Goal: Information Seeking & Learning: Learn about a topic

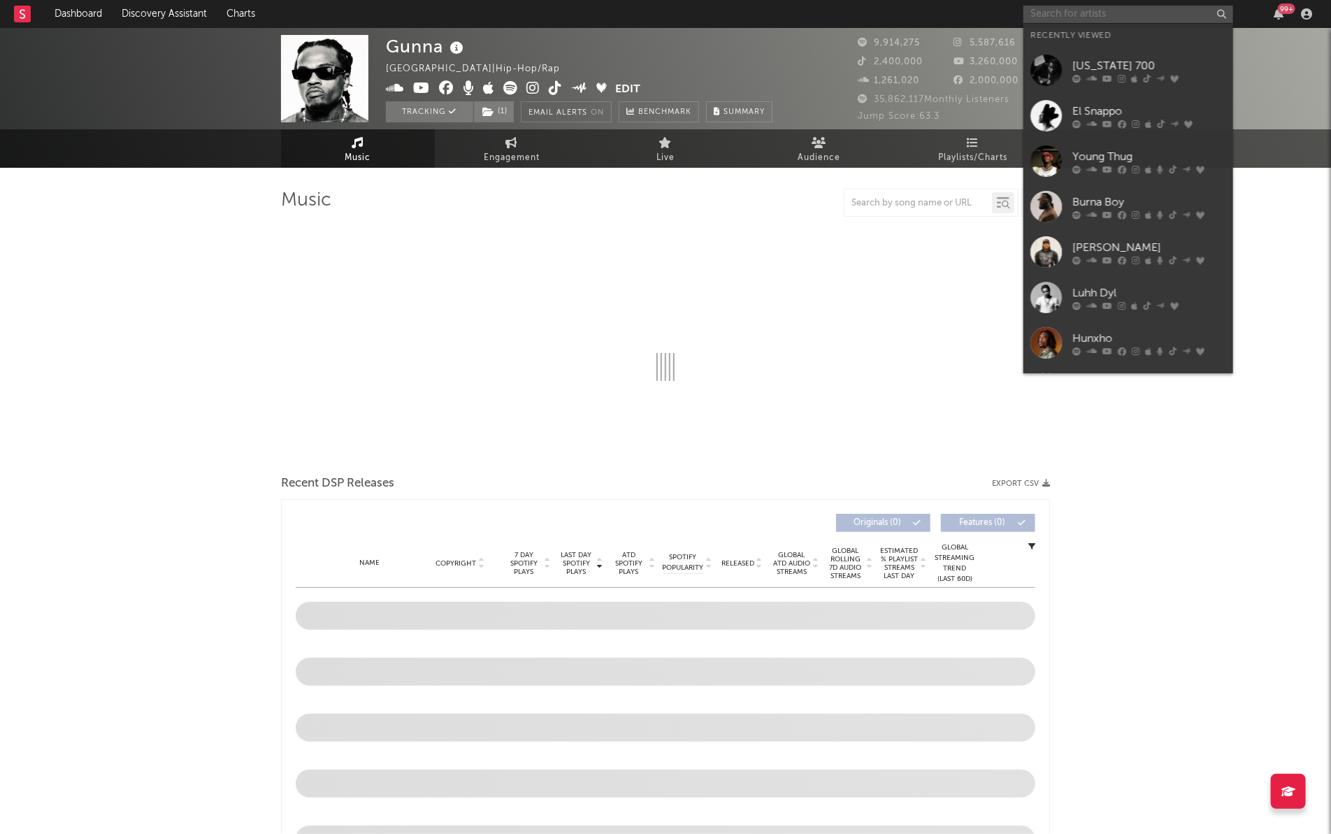
click at [1080, 20] on input "text" at bounding box center [1129, 14] width 210 height 17
type input "oc"
select select "6m"
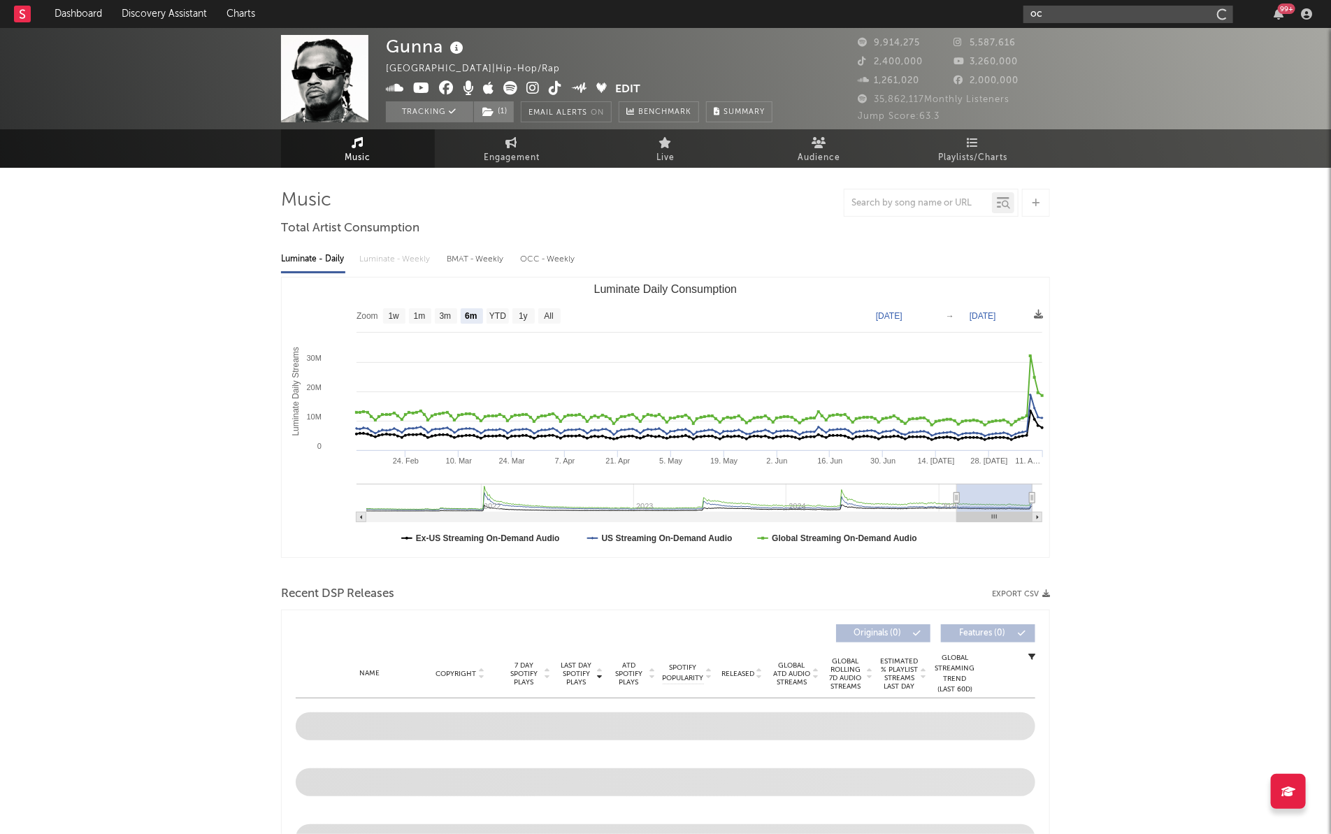
type input "o"
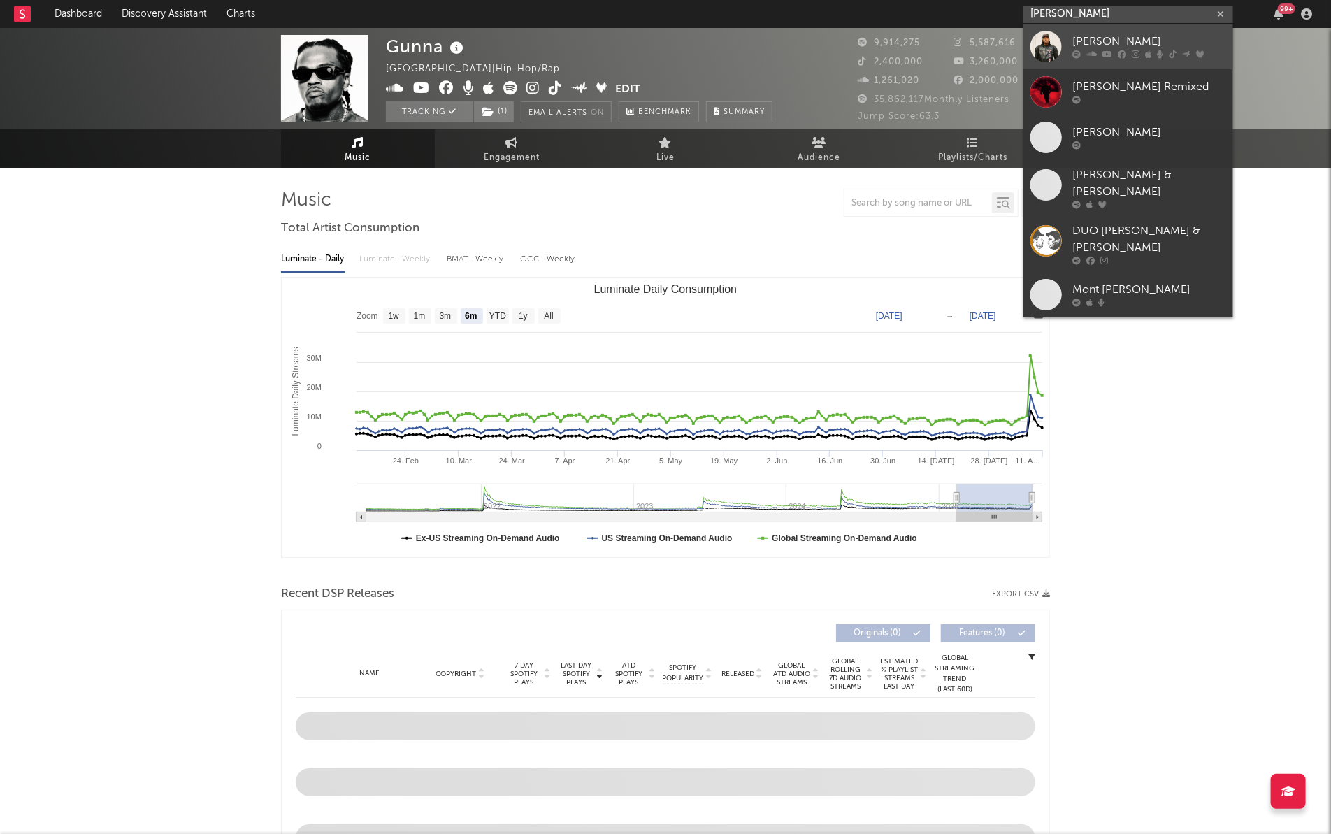
type input "[PERSON_NAME]"
click at [1071, 41] on link "[PERSON_NAME]" at bounding box center [1129, 46] width 210 height 45
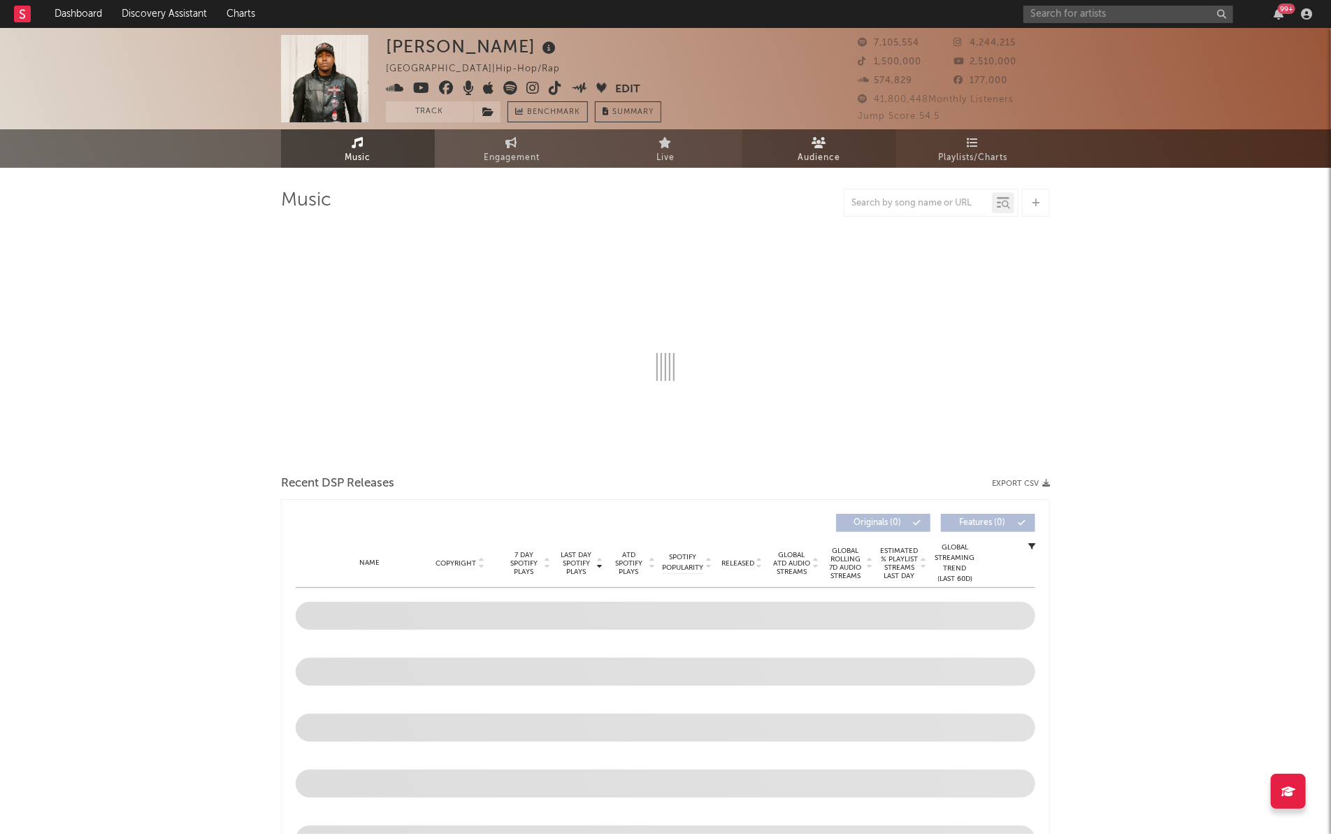
select select "6m"
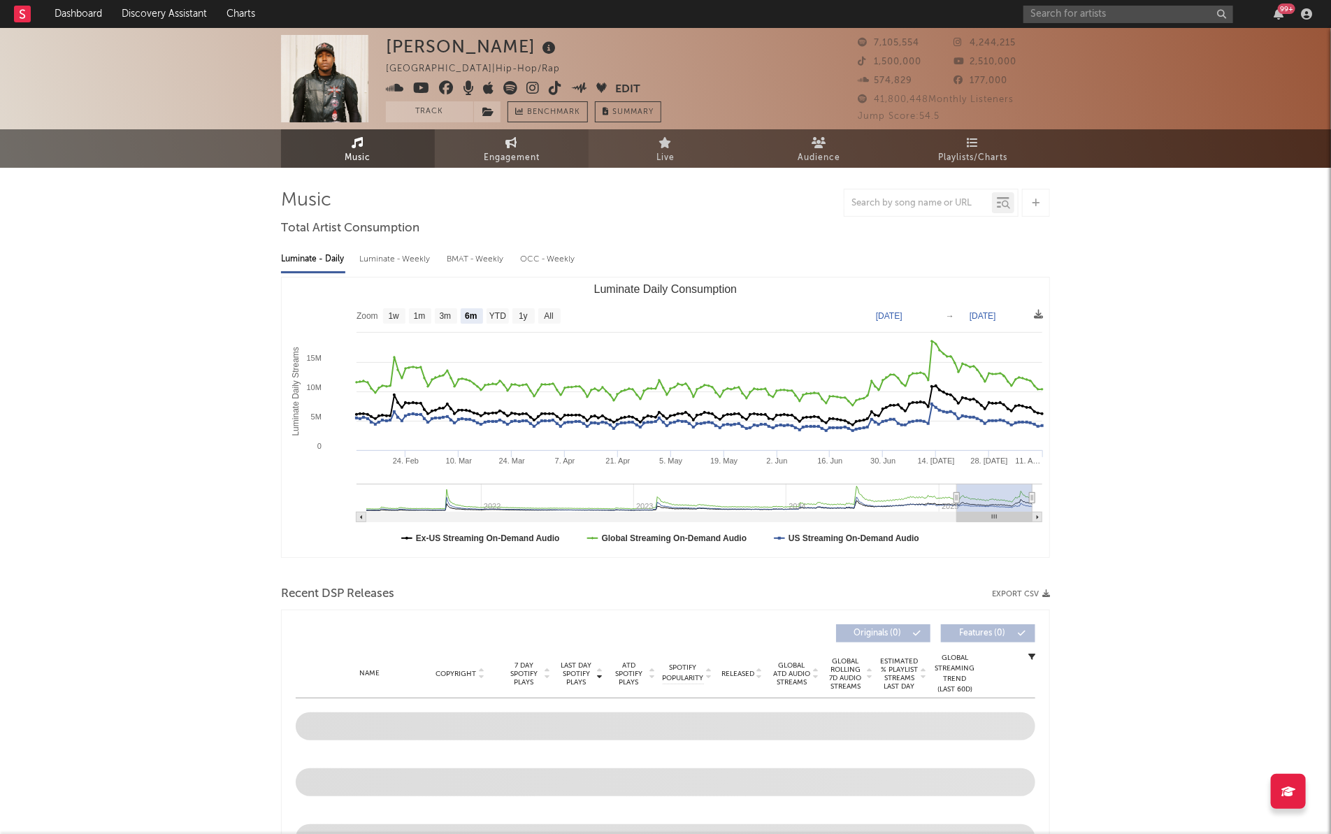
click at [492, 159] on span "Engagement" at bounding box center [512, 158] width 56 height 17
select select "1w"
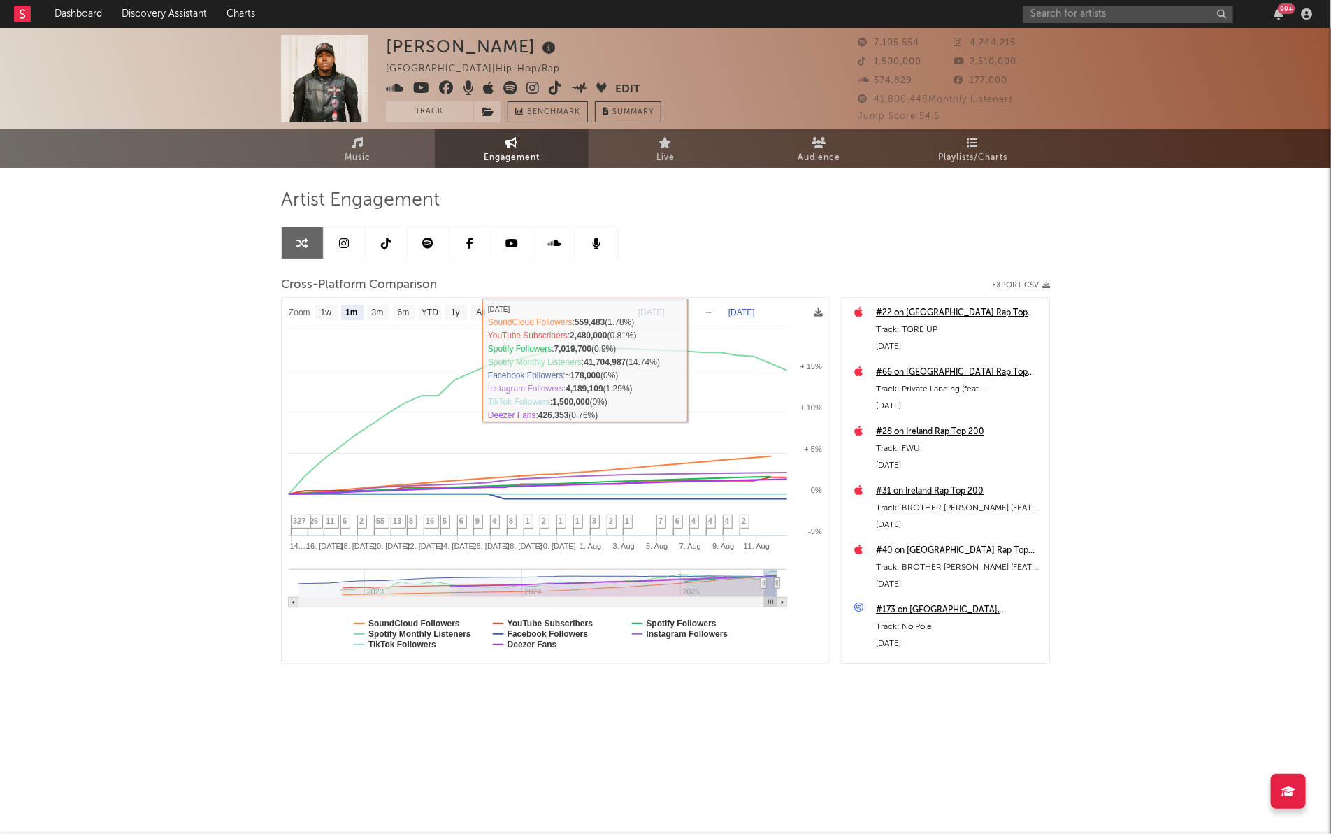
click at [450, 302] on rect at bounding box center [556, 481] width 548 height 366
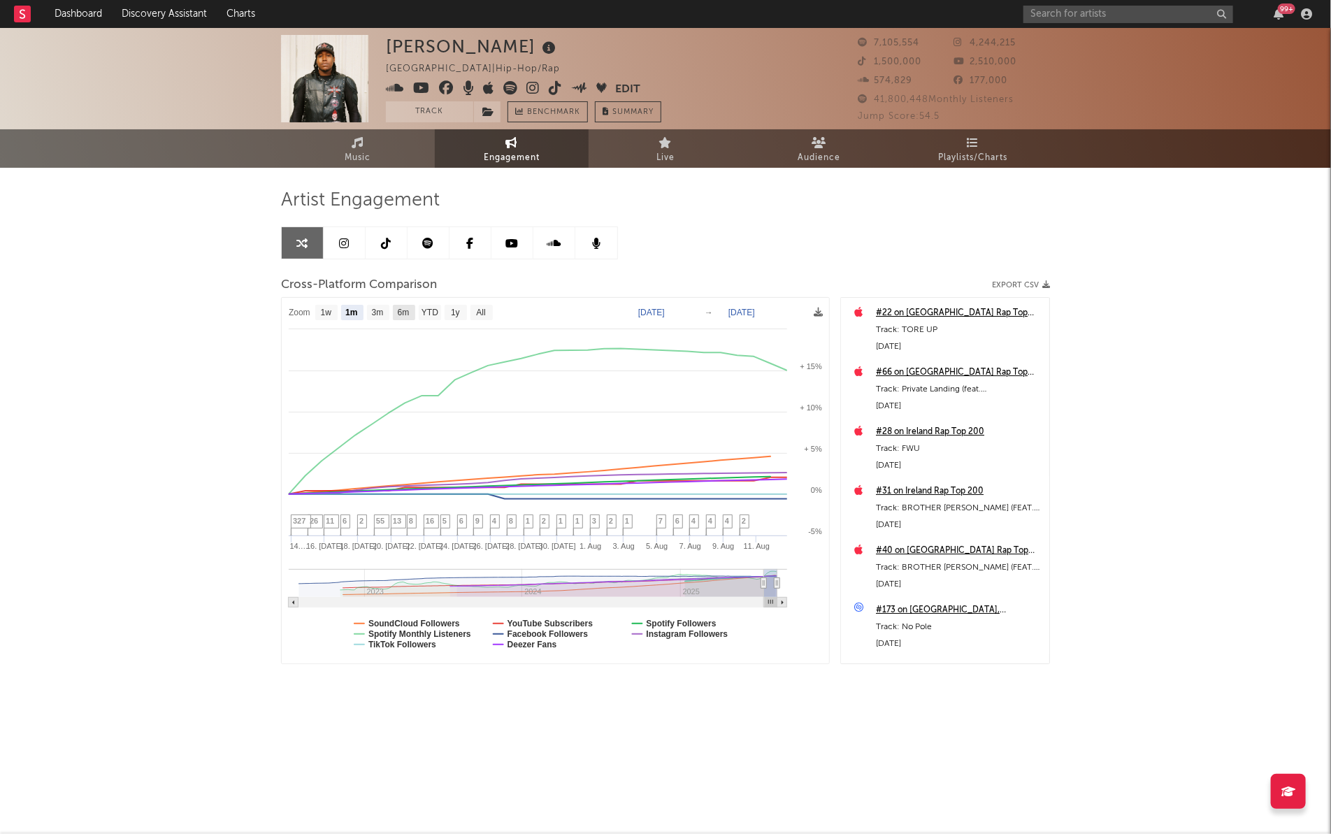
click at [411, 313] on rect at bounding box center [404, 312] width 22 height 15
select select "6m"
type input "[DATE]"
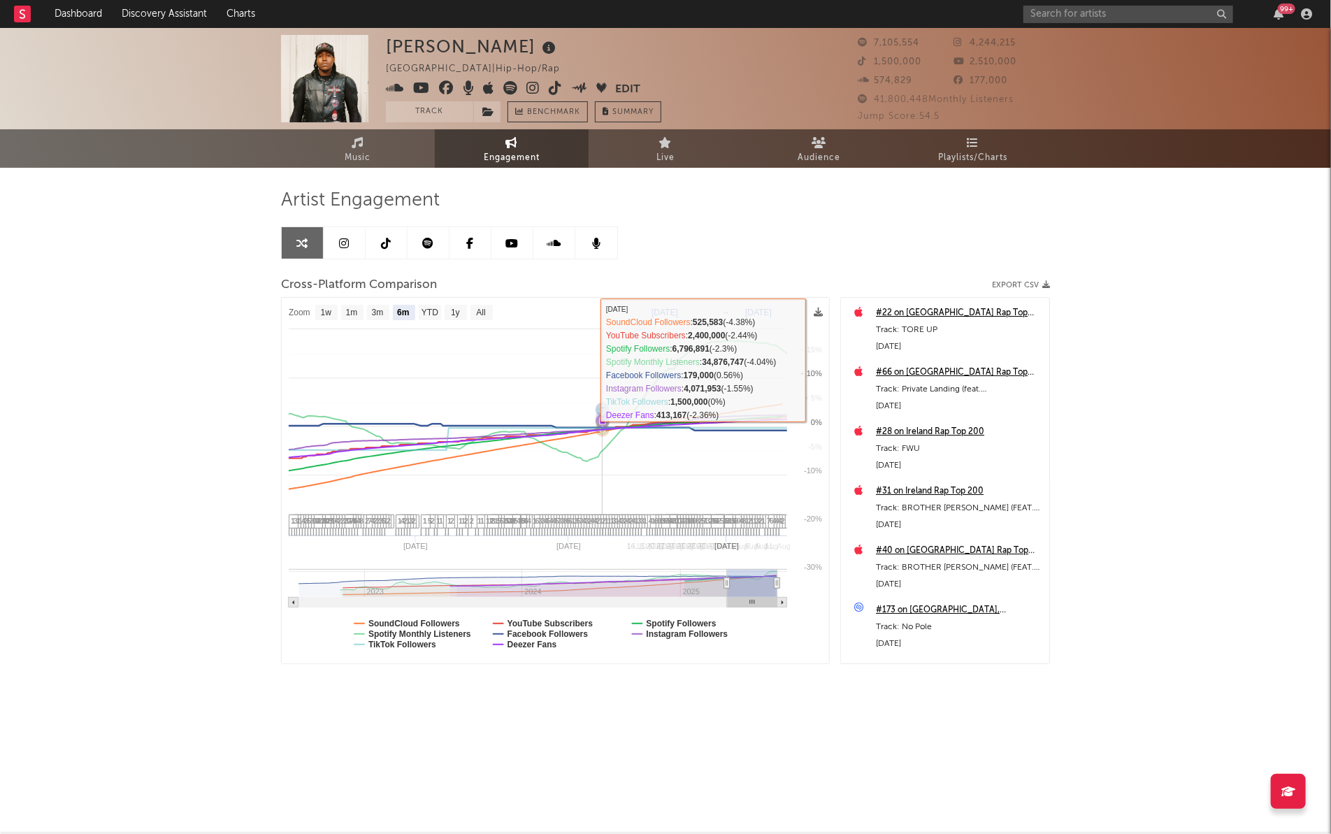
select select "6m"
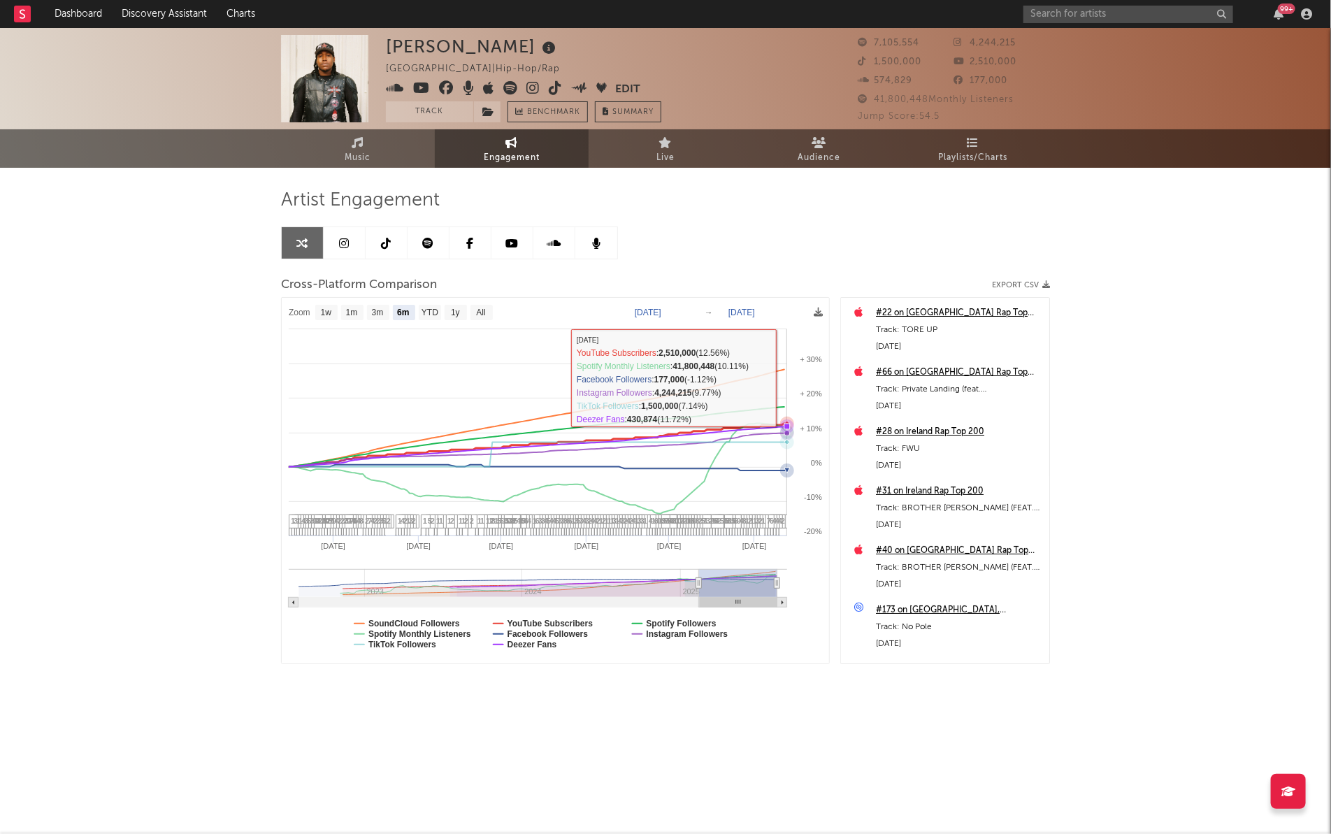
click at [787, 378] on rect at bounding box center [556, 481] width 548 height 366
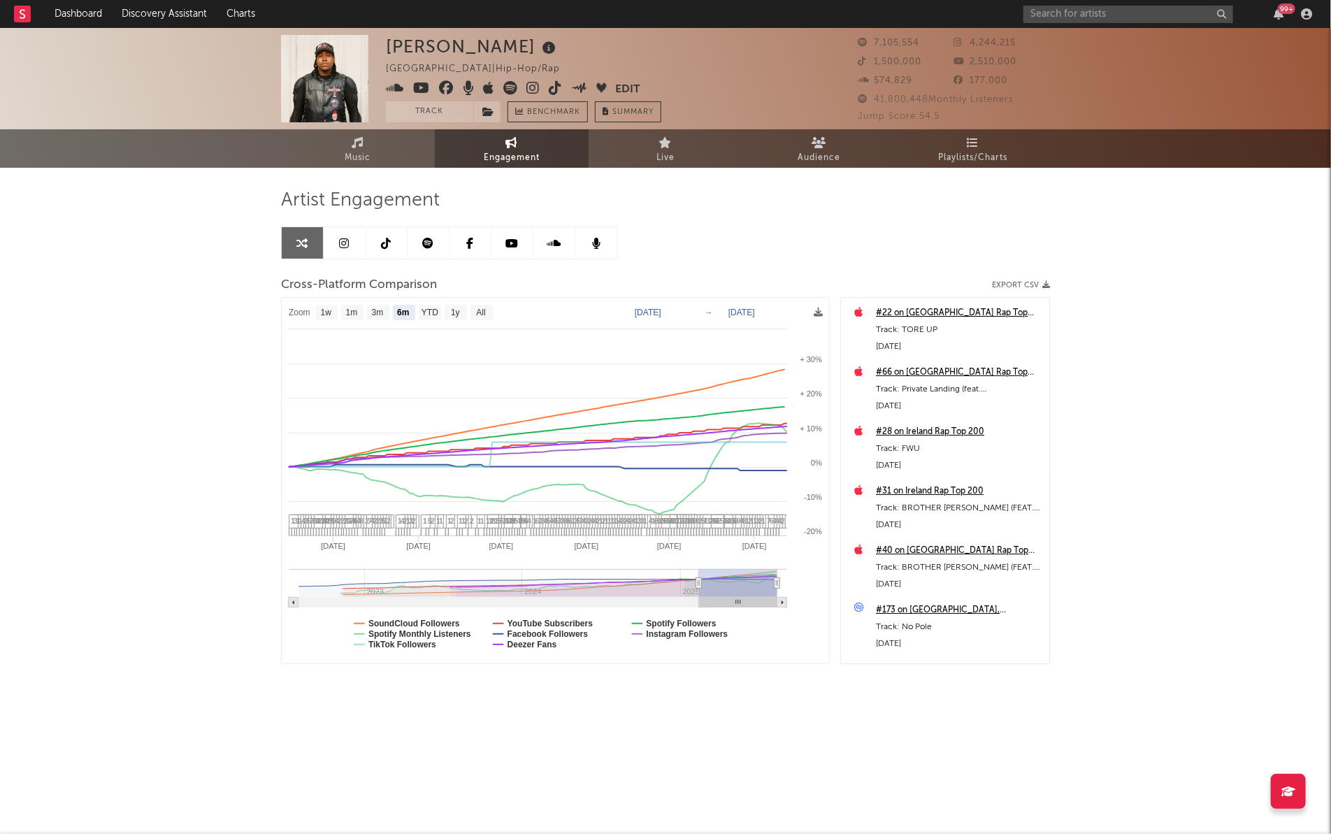
click at [755, 311] on text "[DATE]" at bounding box center [742, 313] width 27 height 10
click at [785, 311] on input "[DATE]" at bounding box center [752, 313] width 65 height 14
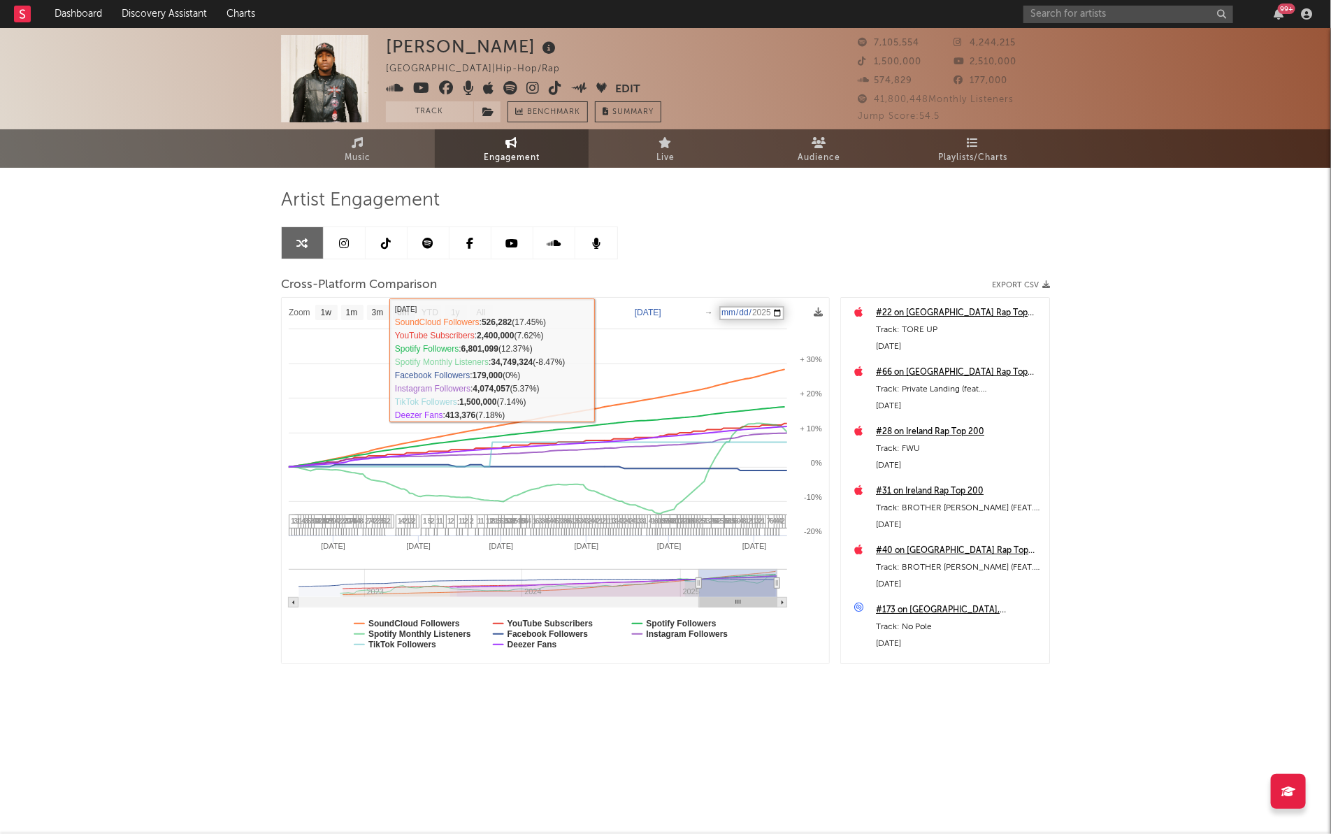
type input "[DATE]"
click at [669, 271] on div "Artist Engagement Cross-Platform Comparison Export CSV Zoom 1w 1m 3m 6m YTD 1y …" at bounding box center [665, 427] width 769 height 476
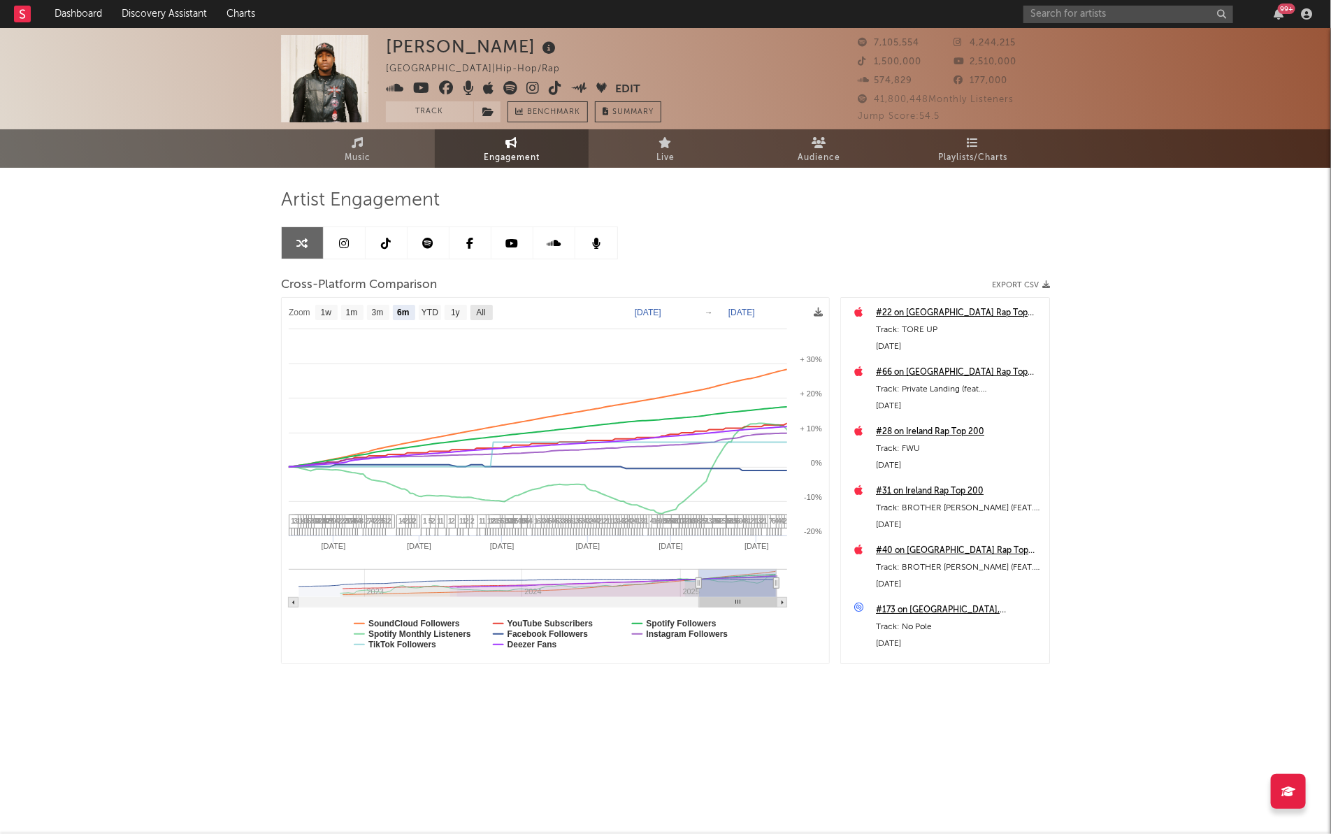
click at [478, 312] on text "All" at bounding box center [480, 313] width 9 height 10
select select "All"
type input "[DATE]"
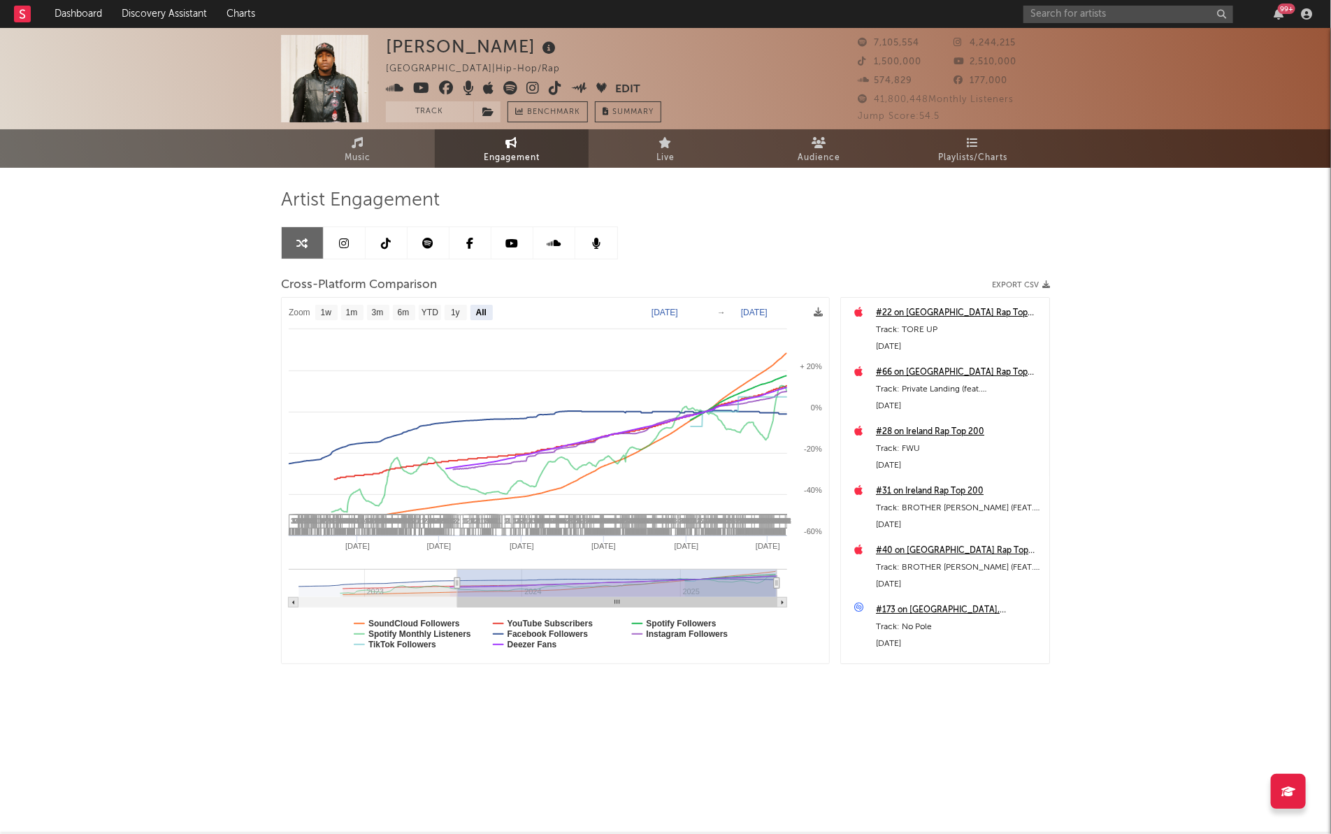
select select "All"
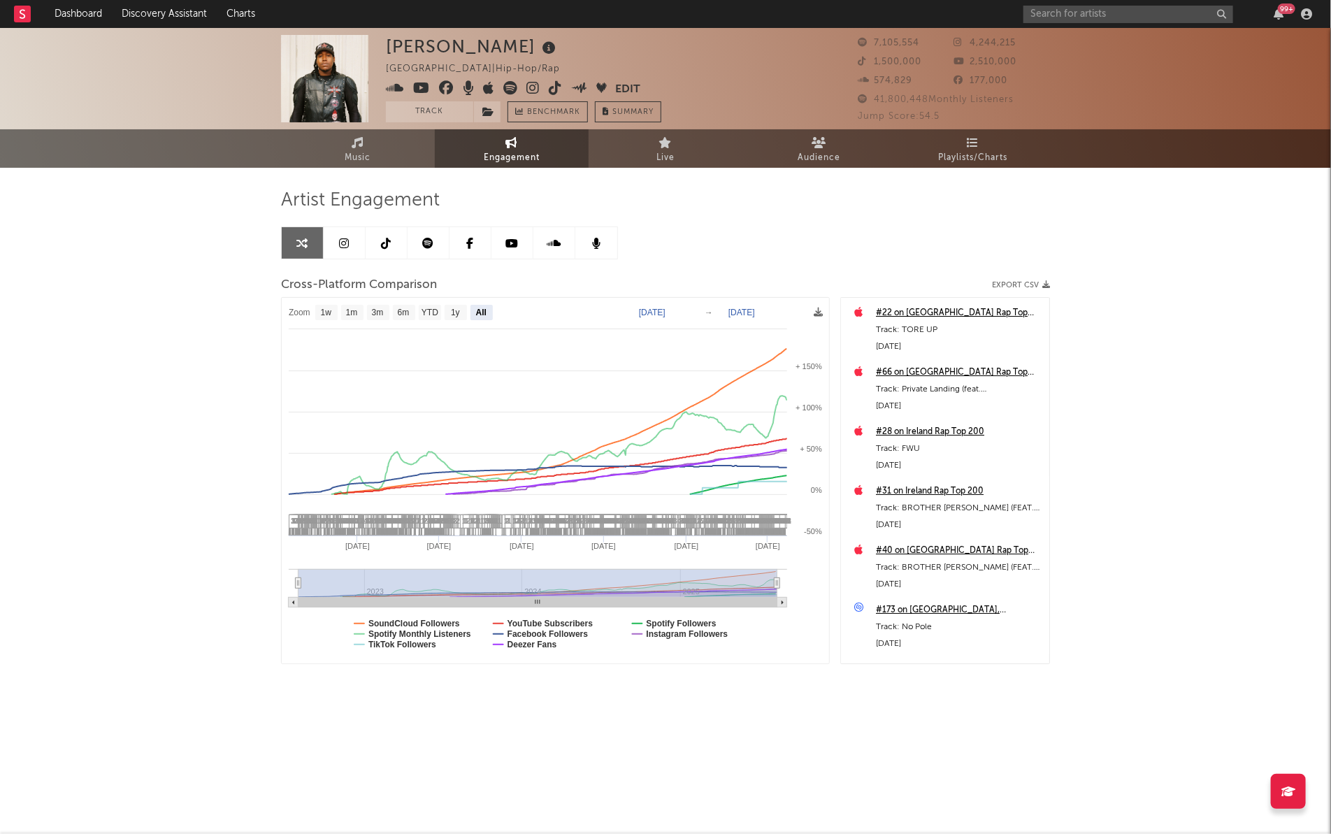
click at [666, 311] on text "[DATE]" at bounding box center [652, 313] width 27 height 10
click at [693, 313] on input "[DATE]" at bounding box center [660, 313] width 65 height 14
type input "[DATE]"
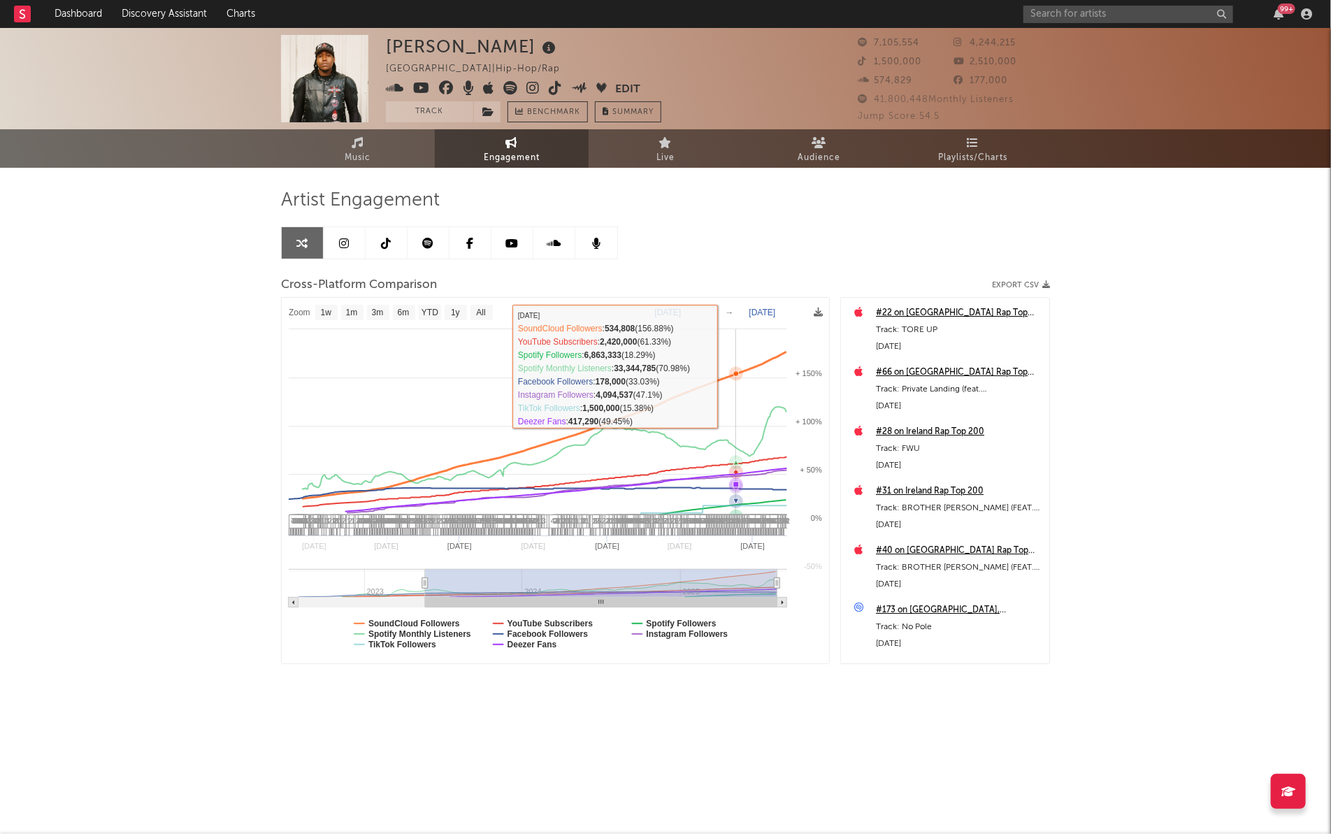
select select "1w"
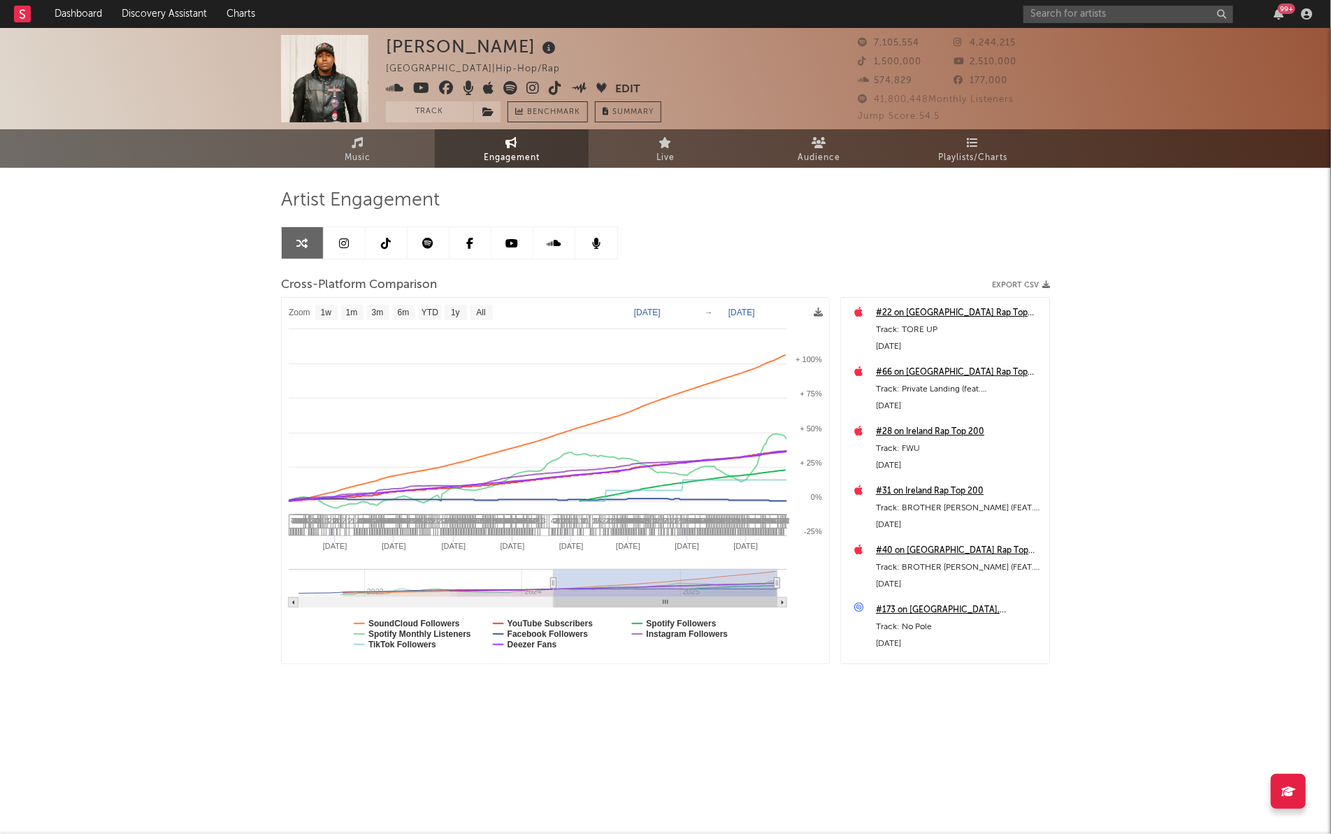
click at [755, 310] on text "[DATE]" at bounding box center [742, 313] width 27 height 10
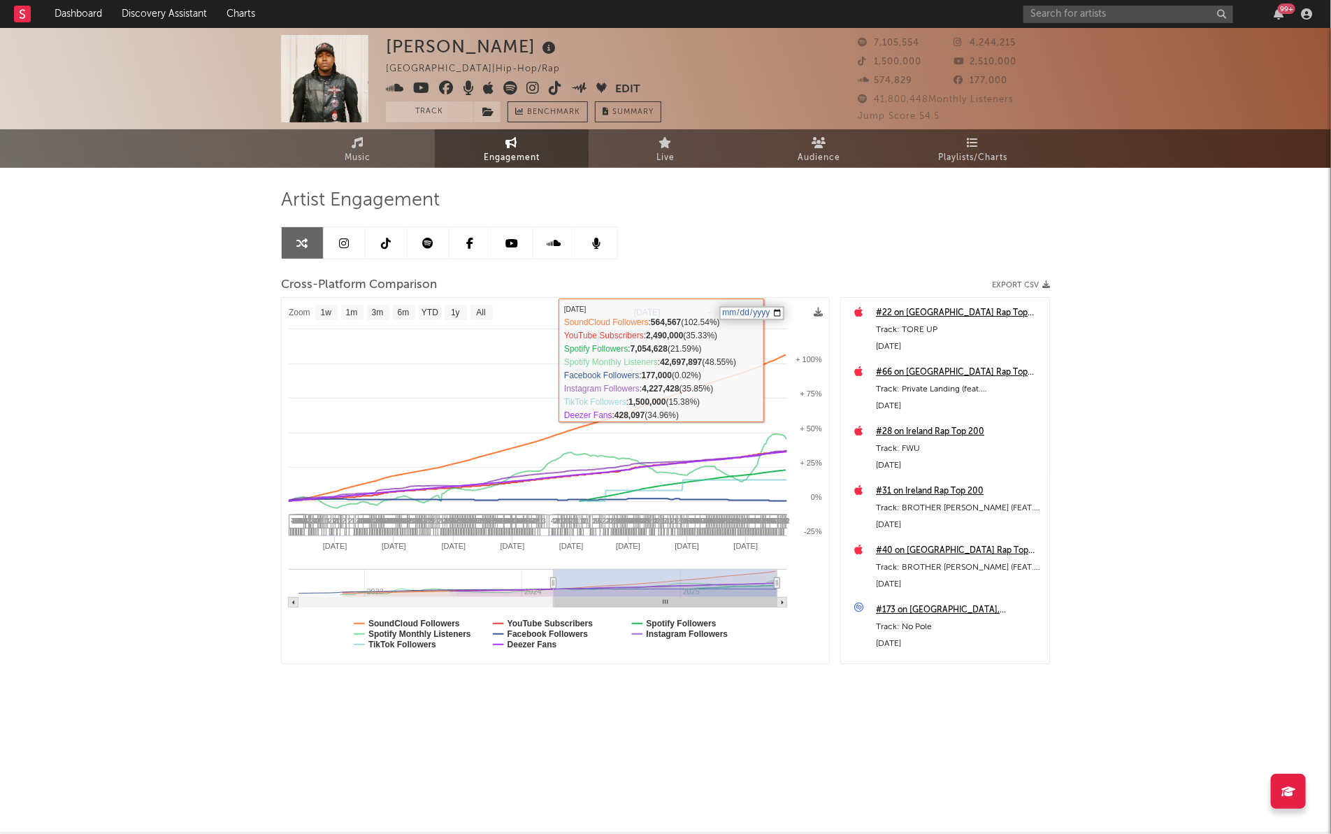
click at [785, 315] on input "[DATE]" at bounding box center [752, 313] width 65 height 14
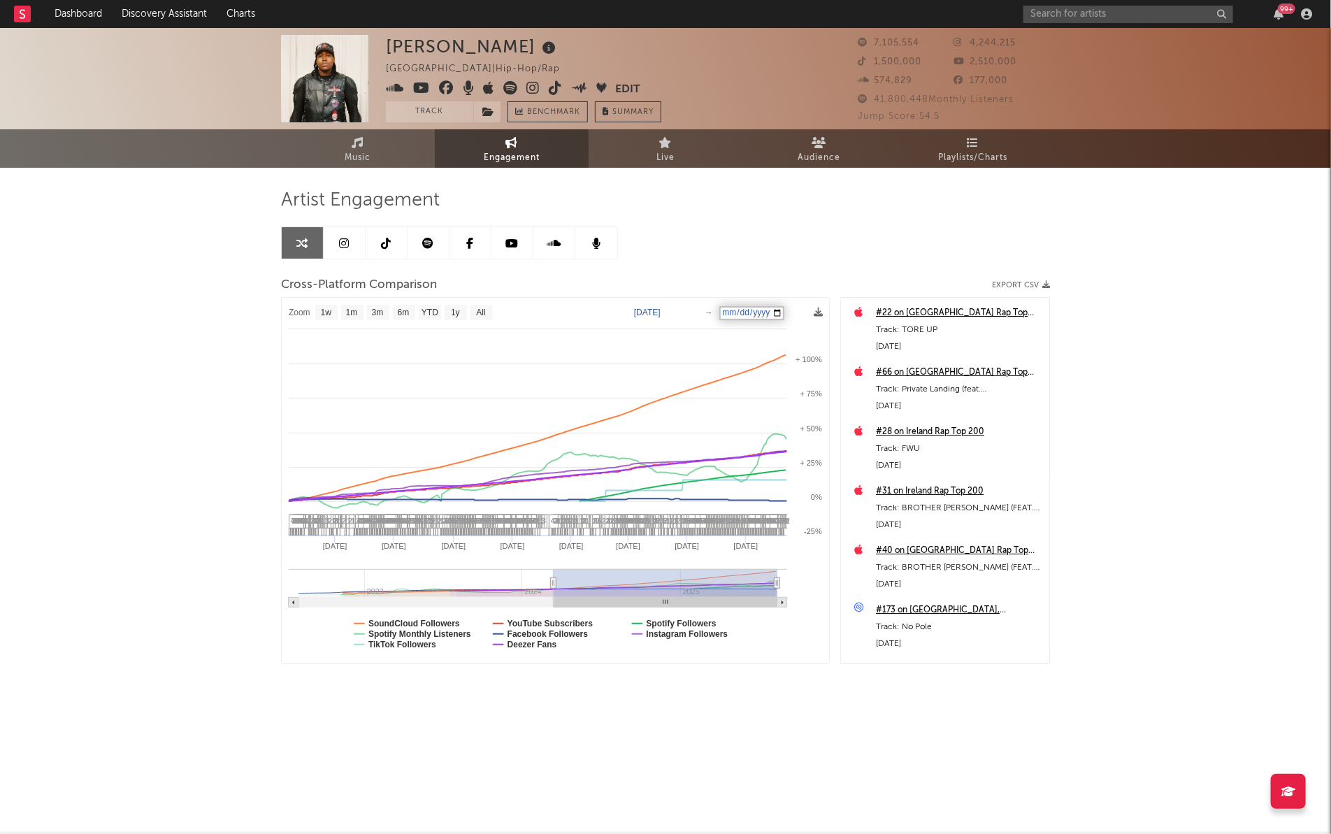
type input "[DATE]"
select select "6m"
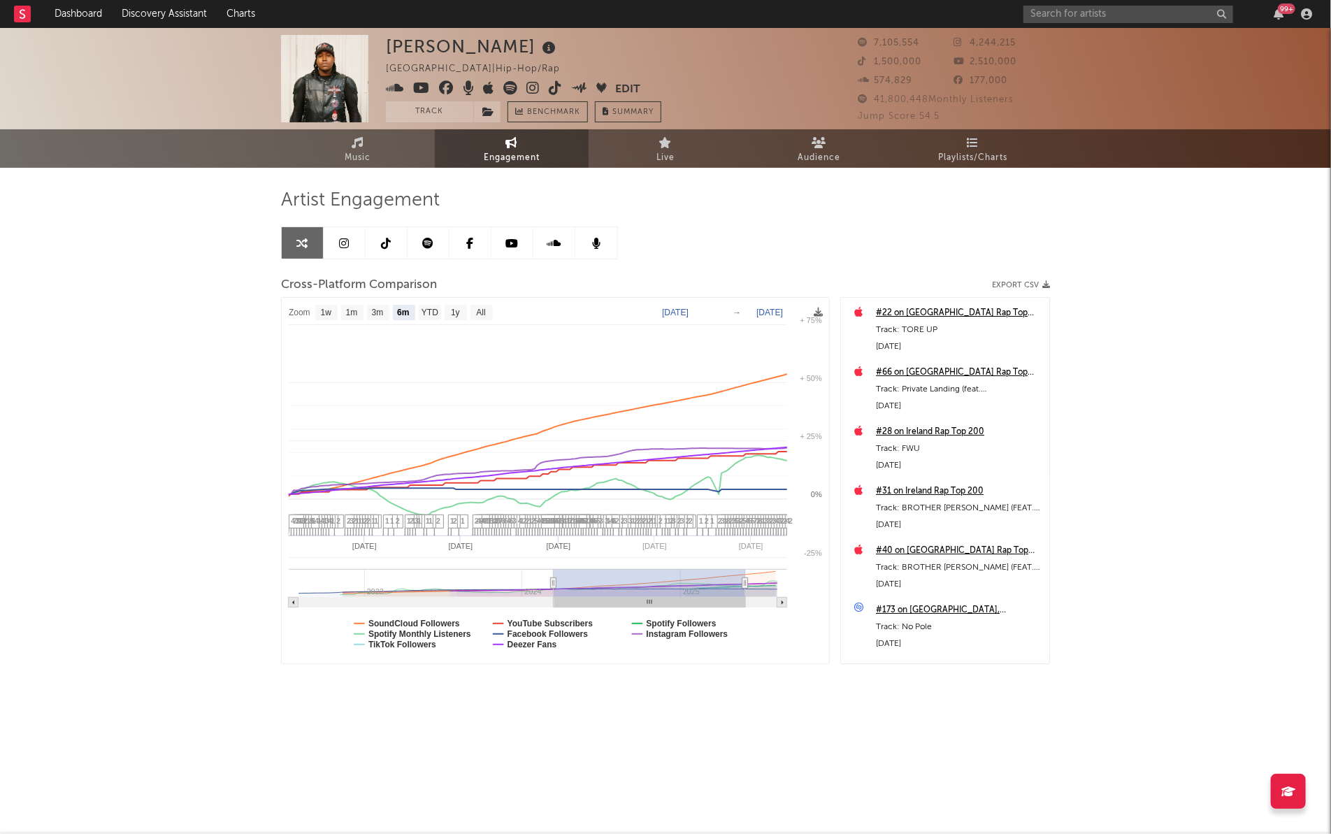
select select "6m"
